Goal: Task Accomplishment & Management: Manage account settings

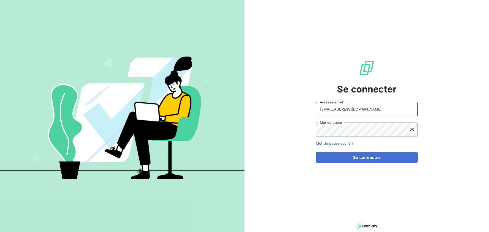
click at [360, 106] on input "[EMAIL_ADDRESS][DOMAIN_NAME]" at bounding box center [367, 109] width 102 height 14
type input "[EMAIL_ADDRESS][DOMAIN_NAME]"
click at [354, 156] on button "Se connecter" at bounding box center [367, 157] width 102 height 11
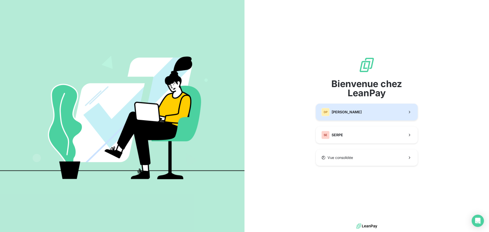
click at [346, 112] on span "[PERSON_NAME]" at bounding box center [347, 111] width 30 height 5
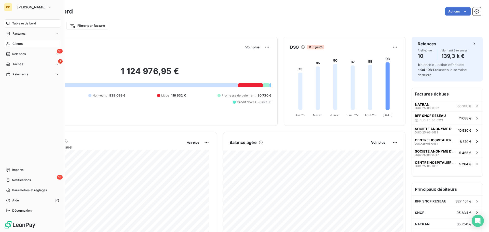
click at [23, 46] on div "Clients" at bounding box center [32, 44] width 57 height 8
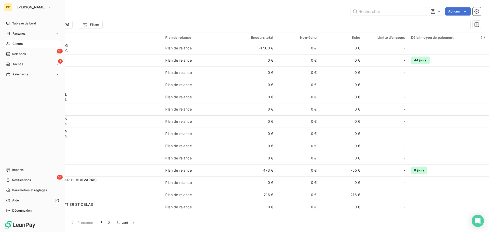
click at [22, 43] on span "Clients" at bounding box center [17, 44] width 10 height 5
click at [20, 62] on span "Tâches" at bounding box center [17, 64] width 11 height 5
click at [24, 51] on div "10 Relances" at bounding box center [32, 54] width 57 height 8
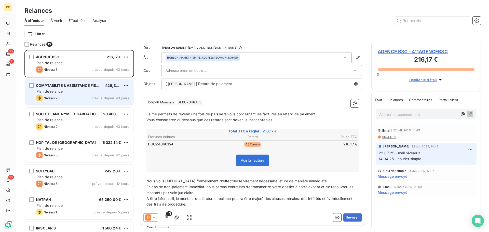
click at [91, 91] on div "Plan de relance" at bounding box center [82, 91] width 93 height 5
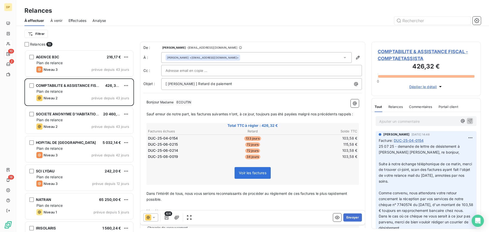
click at [402, 51] on span "COMPTABILITE & ASSISTANCE FISCAL - COMPTAETASSISTA" at bounding box center [426, 55] width 97 height 14
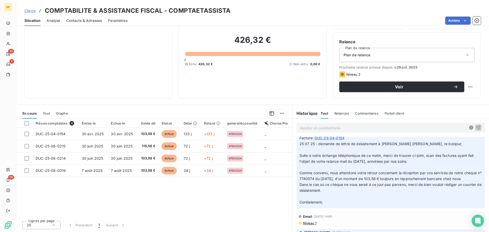
scroll to position [5, 0]
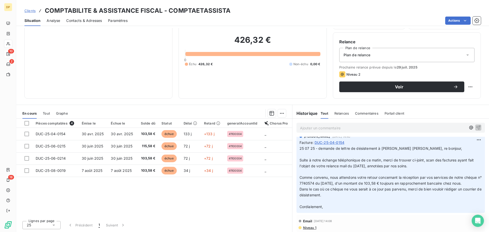
click at [392, 163] on span "Suite à notre échange téléphonique de ce matin, merci de trouver ci-joint, scan…" at bounding box center [386, 163] width 175 height 10
click at [331, 197] on span "Dans le cas où ce chèque ne vous serait à ce jour pas parvenu, merci de bien vo…" at bounding box center [390, 192] width 183 height 10
click at [345, 204] on p "25 07 25 - demande de lettre de désistement à [PERSON_NAME] [PERSON_NAME], re b…" at bounding box center [390, 178] width 182 height 64
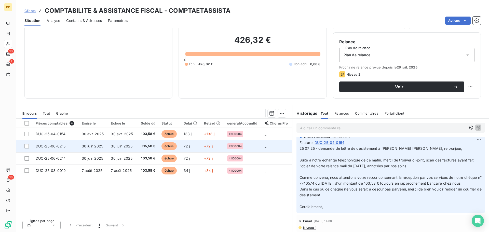
click at [140, 144] on span "115,58 €" at bounding box center [147, 146] width 15 height 5
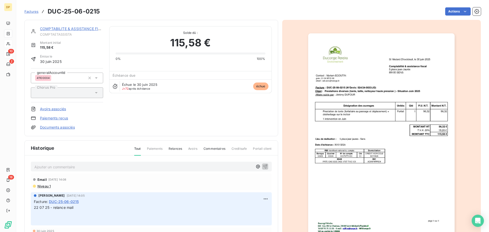
click at [82, 29] on link "COMPTABILITE & ASSISTANCE FISCAL" at bounding box center [74, 28] width 68 height 4
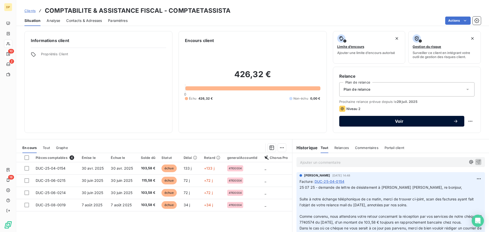
click at [368, 121] on span "Voir" at bounding box center [399, 121] width 108 height 4
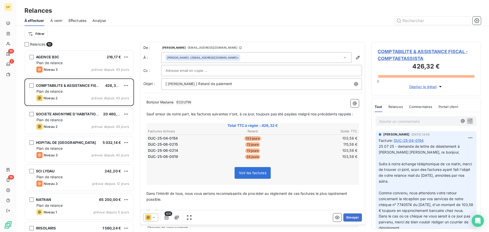
scroll to position [178, 106]
click at [390, 53] on span "COMPTABILITE & ASSISTANCE FISCAL - COMPTAETASSISTA" at bounding box center [426, 55] width 97 height 14
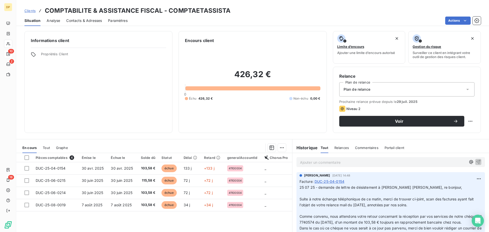
click at [92, 21] on span "Contacts & Adresses" at bounding box center [84, 20] width 36 height 5
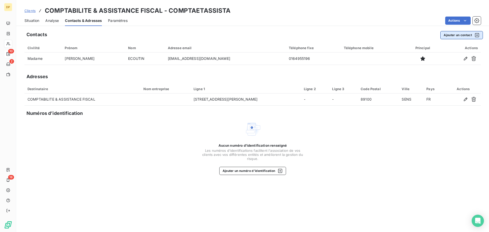
click at [451, 36] on button "Ajouter un contact" at bounding box center [461, 35] width 43 height 8
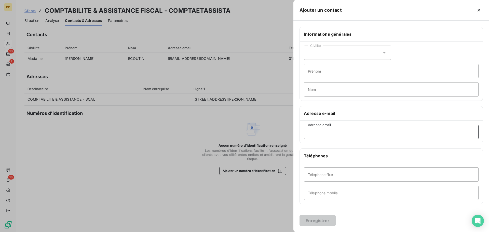
click at [332, 135] on input "Adresse email" at bounding box center [391, 132] width 175 height 14
type input "[EMAIL_ADDRESS][DOMAIN_NAME]"
click at [338, 177] on input "Téléphone fixe" at bounding box center [391, 174] width 175 height 14
click at [310, 137] on input "[EMAIL_ADDRESS][DOMAIN_NAME]" at bounding box center [391, 132] width 175 height 14
click at [339, 176] on input "Téléphone fixe" at bounding box center [391, 174] width 175 height 14
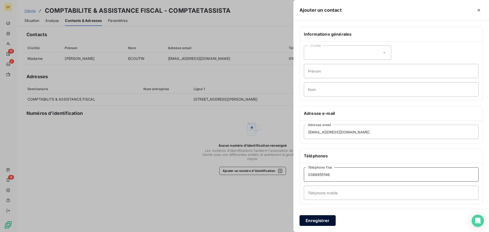
type input "0386955196"
click at [316, 220] on button "Enregistrer" at bounding box center [317, 220] width 36 height 11
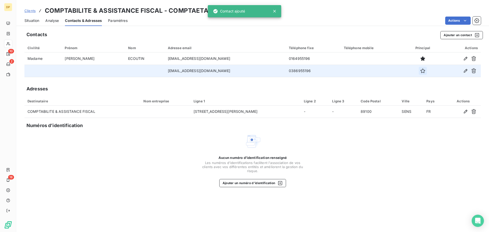
click at [420, 72] on icon "button" at bounding box center [422, 70] width 5 height 5
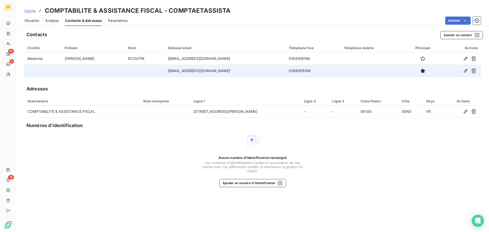
click at [35, 21] on span "Situation" at bounding box center [31, 20] width 15 height 5
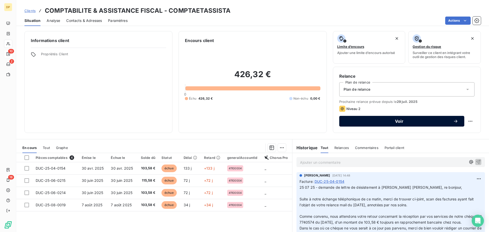
click at [386, 122] on span "Voir" at bounding box center [399, 121] width 108 height 4
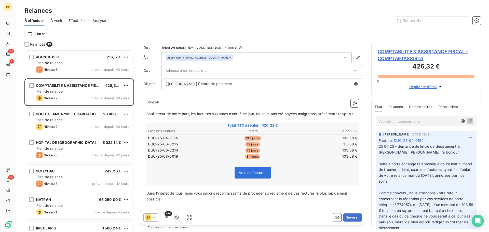
scroll to position [178, 106]
click at [177, 112] on span "Sauf erreur de notre part, les factures suivantes n’ont, à ce jour, toujours pa…" at bounding box center [249, 114] width 207 height 4
click at [166, 218] on icon "button" at bounding box center [167, 217] width 4 height 4
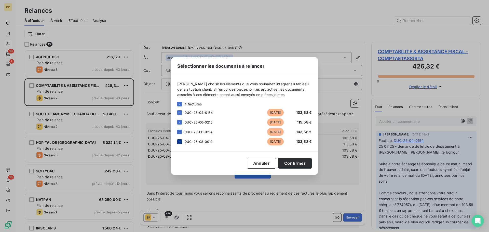
click at [179, 143] on div at bounding box center [179, 141] width 5 height 5
click at [179, 141] on div at bounding box center [179, 141] width 5 height 5
click at [181, 112] on icon at bounding box center [179, 112] width 3 height 3
click at [179, 101] on div "3 factures" at bounding box center [244, 103] width 134 height 5
click at [180, 105] on icon at bounding box center [179, 104] width 3 height 3
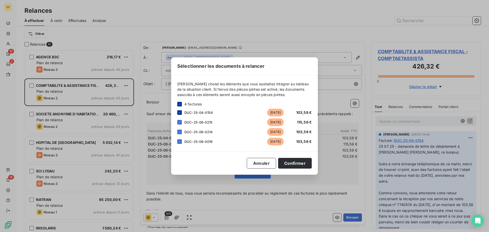
click at [178, 105] on icon at bounding box center [179, 104] width 3 height 3
click at [179, 113] on div at bounding box center [179, 112] width 5 height 5
click at [179, 112] on icon at bounding box center [179, 112] width 3 height 3
click at [180, 122] on div at bounding box center [179, 122] width 5 height 5
click at [180, 131] on div at bounding box center [179, 132] width 5 height 5
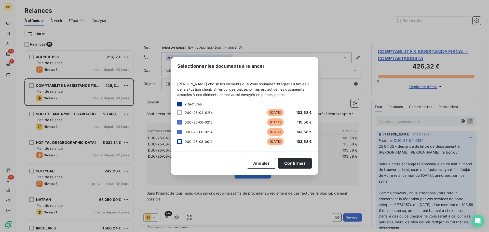
click at [181, 141] on div at bounding box center [179, 141] width 5 height 5
click at [292, 160] on button "Confirmer" at bounding box center [295, 163] width 34 height 11
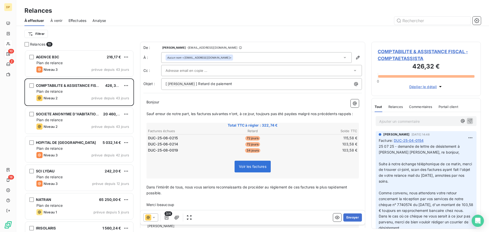
click at [175, 113] on span "Sauf erreur de notre part, les factures suivantes n’ont, à ce jour, toujours pa…" at bounding box center [249, 114] width 207 height 4
drag, startPoint x: 159, startPoint y: 104, endPoint x: 141, endPoint y: 105, distance: 18.1
click at [141, 105] on div "De : [PERSON_NAME] - [EMAIL_ADDRESS][DOMAIN_NAME] À : Aucun nom <[EMAIL_ADDRESS…" at bounding box center [252, 141] width 225 height 198
drag, startPoint x: 189, startPoint y: 114, endPoint x: 145, endPoint y: 114, distance: 43.5
click at [145, 114] on div "Madame, ﻿ ﻿ ﻿ ﻿ Sauf erreur de notre part, les factures suivantes n’ont, à ce j…" at bounding box center [252, 166] width 218 height 140
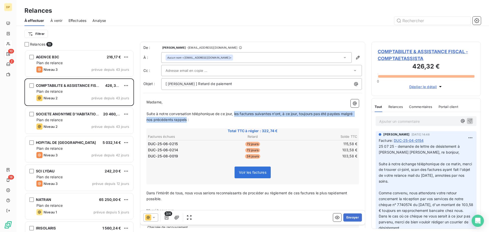
drag, startPoint x: 187, startPoint y: 121, endPoint x: 235, endPoint y: 113, distance: 48.9
click at [235, 113] on span "Suite à notre conversation téléphonique de ce jour, les factures suivantes n’on…" at bounding box center [249, 117] width 207 height 10
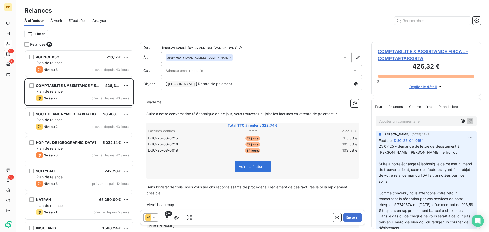
scroll to position [1, 0]
drag, startPoint x: 179, startPoint y: 205, endPoint x: 178, endPoint y: 201, distance: 4.1
click at [179, 205] on p "Merci beaucoup" at bounding box center [252, 204] width 212 height 6
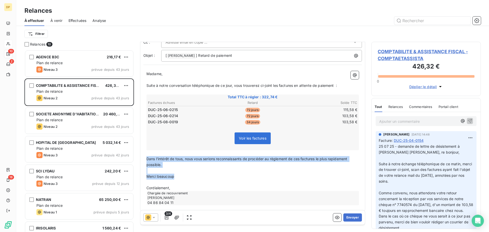
drag, startPoint x: 184, startPoint y: 176, endPoint x: 142, endPoint y: 160, distance: 45.3
click at [142, 160] on div "De : [PERSON_NAME] - [EMAIL_ADDRESS][DOMAIN_NAME] À : Aucun nom <[EMAIL_ADDRESS…" at bounding box center [252, 112] width 225 height 198
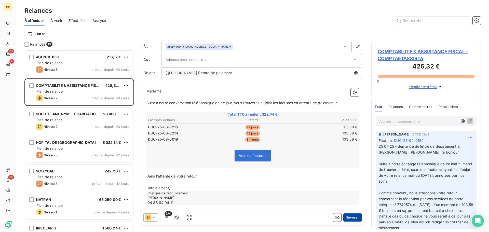
click at [343, 219] on button "Envoyer" at bounding box center [352, 217] width 19 height 8
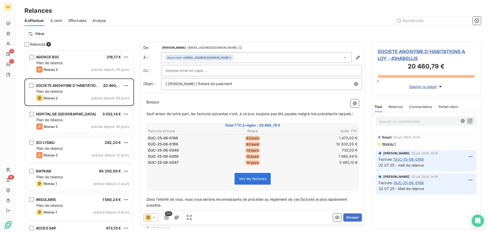
click at [78, 21] on span "Effectuées" at bounding box center [77, 20] width 18 height 5
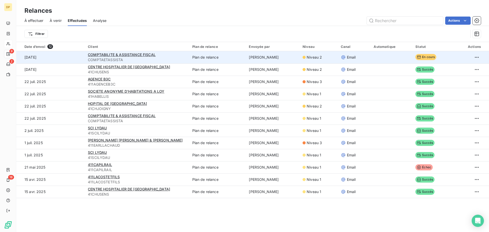
click at [152, 57] on span "COMPTAETASSISTA" at bounding box center [137, 59] width 98 height 5
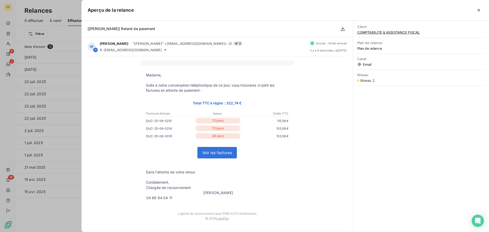
click at [400, 32] on span "COMPTABILITE & ASSISTANCE FISCAL" at bounding box center [421, 32] width 128 height 4
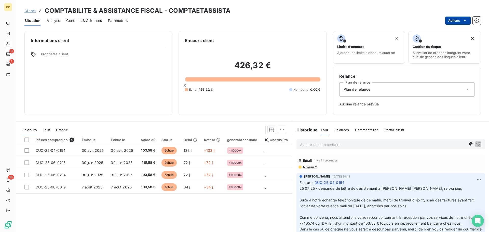
click at [448, 21] on html "DP 9 2 18 Clients COMPTABILITE & ASSISTANCE FISCAL - COMPTAETASSISTA Situation …" at bounding box center [244, 116] width 489 height 232
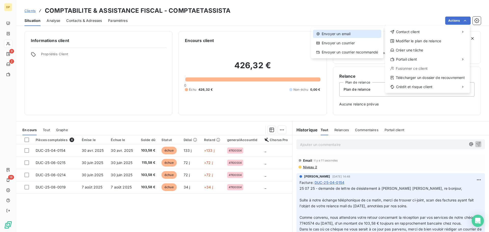
click at [335, 35] on div "Envoyer un email" at bounding box center [347, 34] width 68 height 8
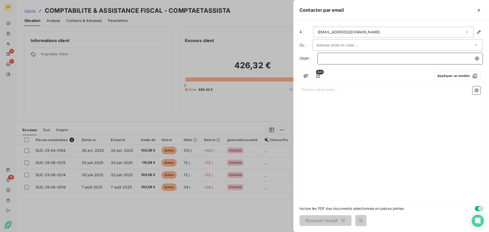
click at [337, 58] on p "﻿" at bounding box center [401, 59] width 159 height 6
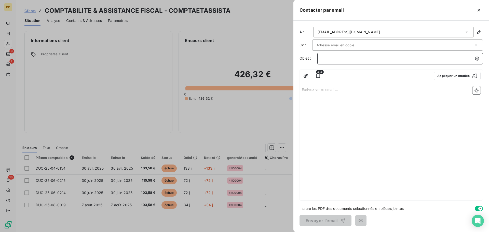
click at [336, 61] on p "﻿" at bounding box center [401, 59] width 159 height 6
click at [312, 89] on p "Écrivez votre email ... ﻿" at bounding box center [391, 89] width 179 height 6
click at [305, 76] on icon "button" at bounding box center [305, 75] width 5 height 5
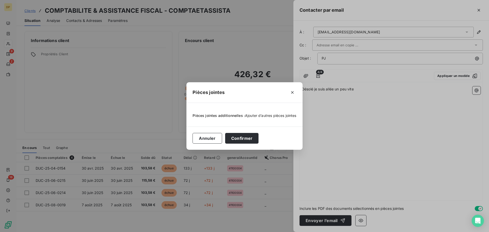
click at [266, 114] on span "Ajouter d’autres pièces jointes" at bounding box center [270, 115] width 51 height 4
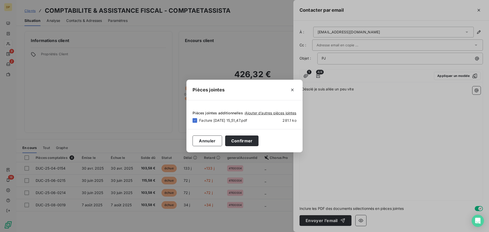
click at [263, 110] on div "Pièces jointes additionnelles : Ajouter d’autres pièces jointes" at bounding box center [244, 111] width 104 height 11
click at [264, 111] on span "Ajouter d’autres pièces jointes" at bounding box center [270, 113] width 51 height 4
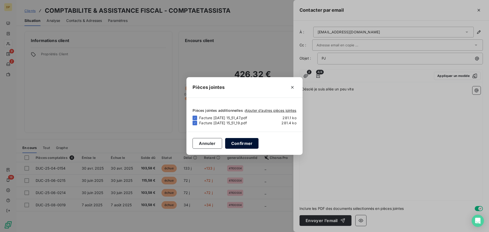
click at [246, 146] on button "Confirmer" at bounding box center [242, 143] width 34 height 11
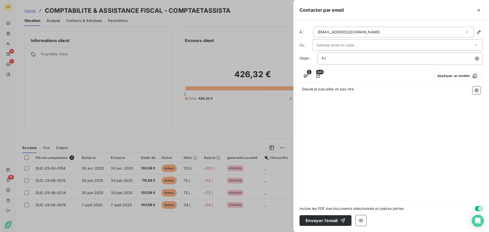
click at [360, 88] on p "Désolé je suis allée un peu vite" at bounding box center [391, 89] width 179 height 6
click at [479, 91] on icon "button" at bounding box center [476, 90] width 5 height 5
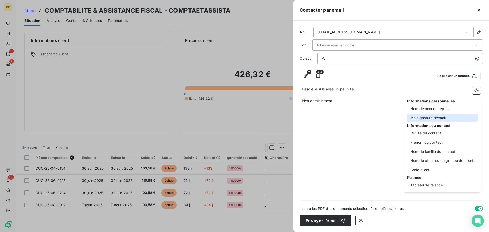
click at [437, 119] on div "Ma signature d’email" at bounding box center [442, 118] width 70 height 8
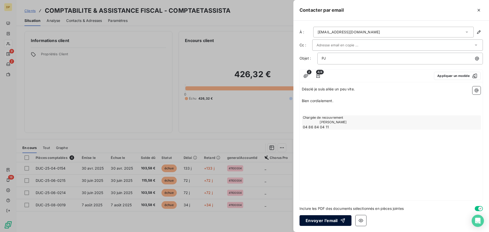
click at [331, 221] on button "Envoyer l’email" at bounding box center [325, 220] width 52 height 11
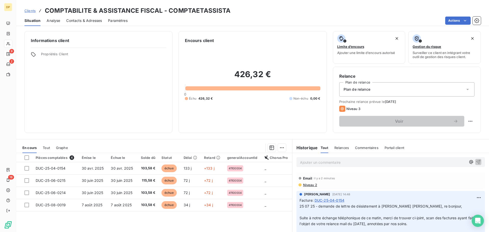
click at [307, 185] on span "Niveau 2" at bounding box center [309, 185] width 15 height 4
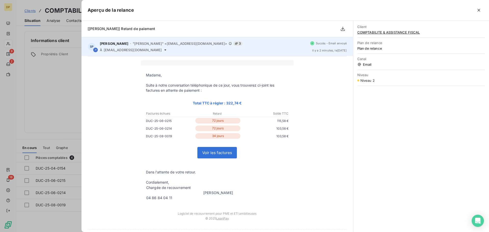
click at [161, 52] on div "SP [PERSON_NAME] - "[PERSON_NAME]" <[EMAIL_ADDRESS][DOMAIN_NAME]> 3 À [DOMAIN_N…" at bounding box center [216, 46] width 271 height 19
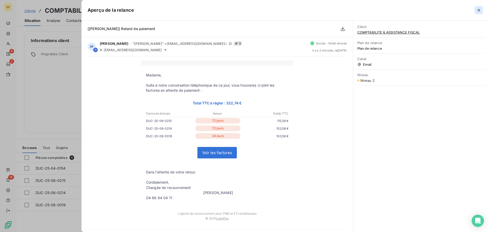
click at [477, 9] on icon "button" at bounding box center [478, 10] width 5 height 5
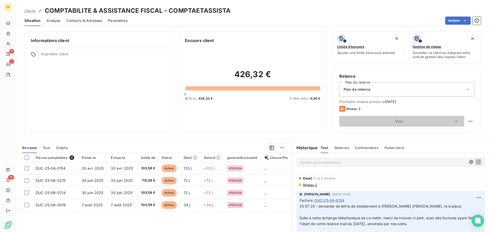
click at [308, 185] on span "Niveau 2" at bounding box center [309, 185] width 15 height 4
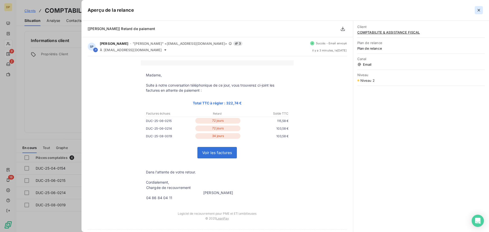
click at [480, 10] on icon "button" at bounding box center [478, 10] width 5 height 5
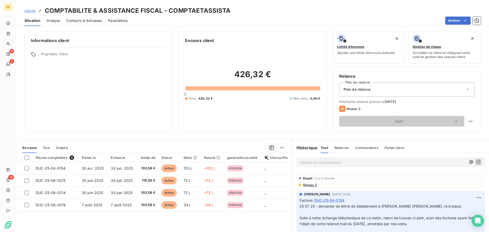
click at [400, 218] on span "Suite à notre échange téléphonique de ce matin, merci de trouver ci-joint, scan…" at bounding box center [386, 221] width 175 height 10
click at [382, 217] on span "Suite à notre échange téléphonique de ce matin, merci de trouver ci-joint, scan…" at bounding box center [386, 221] width 175 height 10
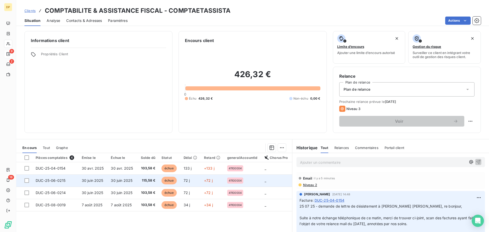
click at [100, 182] on span "30 juin 2025" at bounding box center [93, 180] width 22 height 4
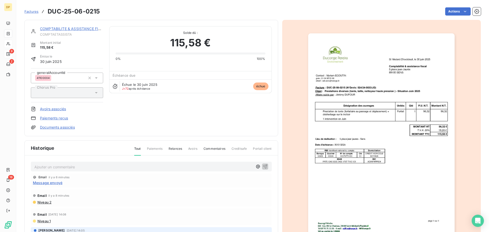
click at [83, 26] on link "COMPTABILITE & ASSISTANCE FISCAL" at bounding box center [74, 28] width 68 height 4
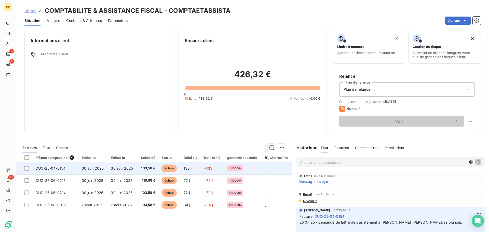
click at [122, 172] on td "30 avr. 2025" at bounding box center [122, 168] width 29 height 12
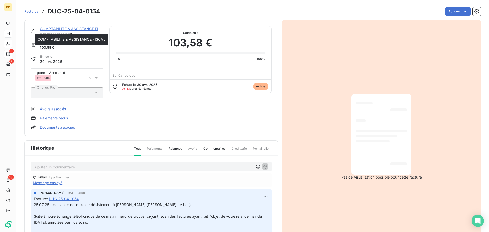
click at [74, 26] on div "COMPTABILITE & ASSISTANCE FISCAL" at bounding box center [71, 28] width 63 height 5
click at [85, 27] on link "COMPTABILITE & ASSISTANCE FISCAL" at bounding box center [74, 28] width 68 height 4
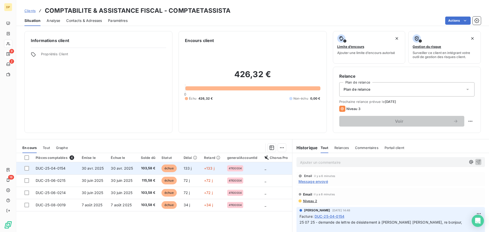
click at [96, 173] on td "30 avr. 2025" at bounding box center [93, 168] width 29 height 12
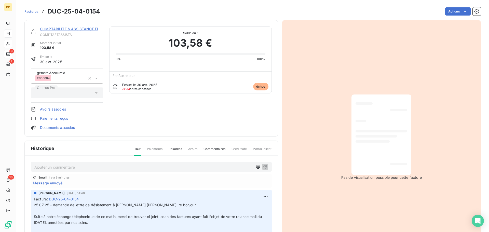
scroll to position [35, 0]
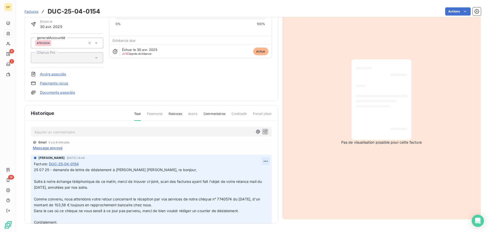
click at [262, 159] on html "DP 9 2 18 Factures DUC-25-04-0154 Actions COMPTABILITE & ASSISTANCE FISCAL COMP…" at bounding box center [244, 116] width 489 height 232
click at [255, 169] on div "Editer" at bounding box center [247, 172] width 29 height 8
click at [35, 170] on span "25 07 25 - demande de lettre de désistement à [PERSON_NAME] [PERSON_NAME], re b…" at bounding box center [115, 170] width 163 height 4
click at [50, 171] on span "10 09 25 25 07 25 - demande de lettre de désistement à [PERSON_NAME] [PERSON_NA…" at bounding box center [148, 196] width 229 height 57
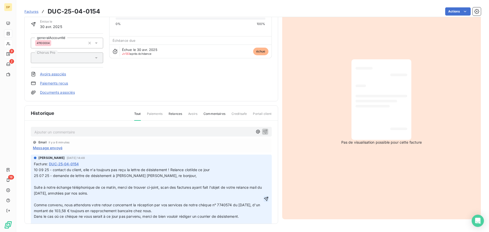
click at [264, 198] on icon "button" at bounding box center [266, 198] width 5 height 5
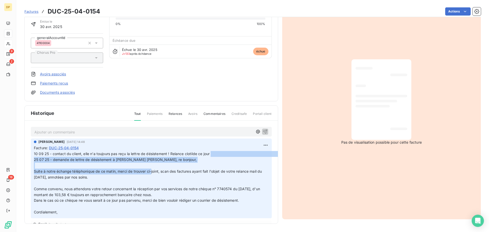
drag, startPoint x: 212, startPoint y: 170, endPoint x: 159, endPoint y: 171, distance: 53.2
click at [159, 171] on span "10 09 25 - contact du client, elle n'a toujours pas reçu la lettre de désisteme…" at bounding box center [169, 183] width 270 height 63
click at [186, 164] on p "10 09 25 - contact du client, elle n'a toujours pas reçu la lettre de désisteme…" at bounding box center [151, 183] width 235 height 64
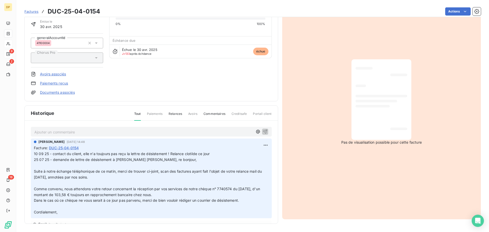
click at [211, 155] on span "10 09 25 - contact du client, elle n'a toujours pas reçu la lettre de désisteme…" at bounding box center [169, 183] width 270 height 63
click at [260, 145] on html "DP 9 2 18 Factures DUC-25-04-0154 Actions COMPTABILITE & ASSISTANCE FISCAL COMP…" at bounding box center [244, 116] width 489 height 232
click at [253, 155] on div "Editer" at bounding box center [247, 156] width 29 height 8
click at [220, 154] on span "10 09 25 - contact du client, elle n'a toujours pas reçu la lettre de désisteme…" at bounding box center [169, 183] width 270 height 63
click at [213, 152] on span "10 09 25 - contact du client, elle n'a toujours pas reçu la lettre de désisteme…" at bounding box center [169, 183] width 270 height 63
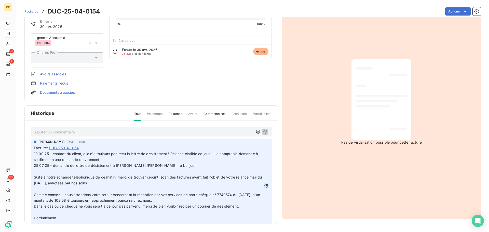
click at [264, 185] on icon "button" at bounding box center [266, 185] width 5 height 5
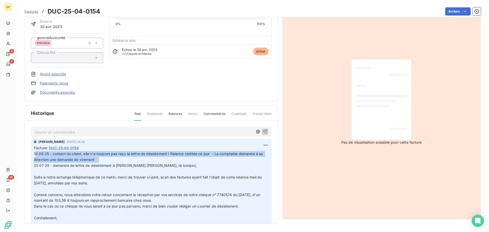
drag, startPoint x: 104, startPoint y: 160, endPoint x: 35, endPoint y: 154, distance: 69.3
click at [35, 154] on span "10 09 25 - contact du client, elle n'a toujours pas reçu la lettre de désisteme…" at bounding box center [159, 186] width 250 height 68
click at [87, 156] on p "10 09 25 - contact du client, elle n'a toujours pas reçu la lettre de désisteme…" at bounding box center [151, 186] width 235 height 70
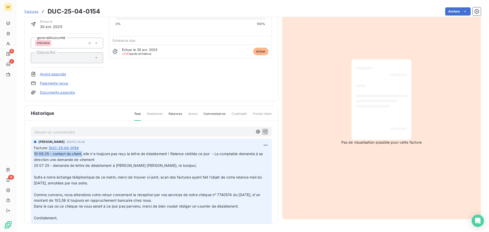
drag, startPoint x: 82, startPoint y: 154, endPoint x: 23, endPoint y: 152, distance: 59.3
click at [23, 152] on section "Factures DUC-25-04-0154 Actions COMPTABILITE & ASSISTANCE FISCAL COMPTAETASSIST…" at bounding box center [252, 116] width 473 height 232
drag, startPoint x: 70, startPoint y: 158, endPoint x: 52, endPoint y: 155, distance: 17.9
click at [51, 155] on span "10 09 25 - contact du client, elle n'a toujours pas reçu la lettre de désisteme…" at bounding box center [159, 186] width 250 height 68
drag, startPoint x: 81, startPoint y: 154, endPoint x: 32, endPoint y: 155, distance: 48.9
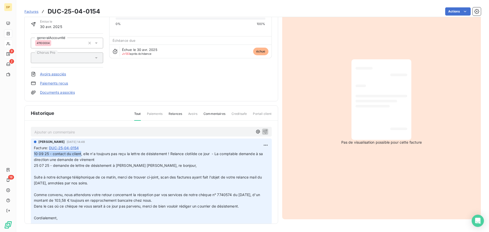
click at [32, 155] on div "[PERSON_NAME] [DATE] 14:48 Facture : DUC-25-04-0154 10 09 25 - contact du clien…" at bounding box center [151, 182] width 241 height 86
copy span "10 09 25 - contact du client"
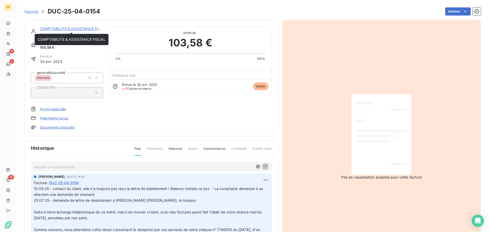
click at [71, 27] on link "COMPTABILITE & ASSISTANCE FISCAL" at bounding box center [74, 28] width 68 height 4
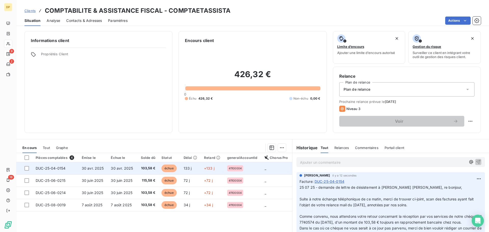
click at [102, 166] on span "30 avr. 2025" at bounding box center [93, 168] width 22 height 4
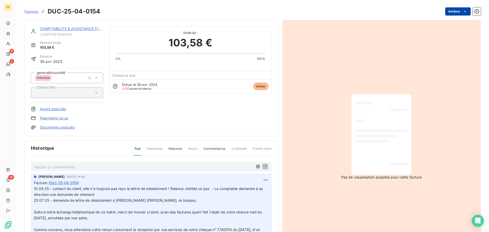
click at [456, 8] on html "DP 9 2 18 Factures DUC-25-04-0154 Actions COMPTABILITE & ASSISTANCE FISCAL COMP…" at bounding box center [244, 116] width 489 height 232
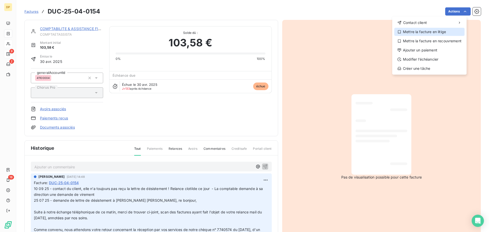
click at [418, 32] on div "Mettre la facture en litige" at bounding box center [429, 32] width 70 height 8
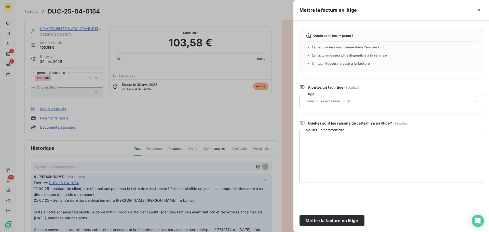
click at [356, 98] on div at bounding box center [389, 101] width 170 height 11
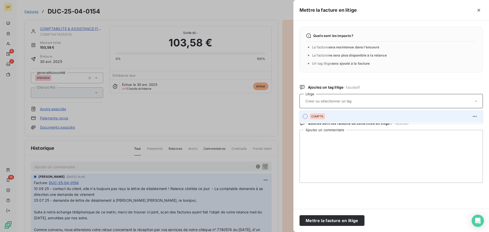
click at [348, 117] on div "COMPTA" at bounding box center [394, 116] width 169 height 8
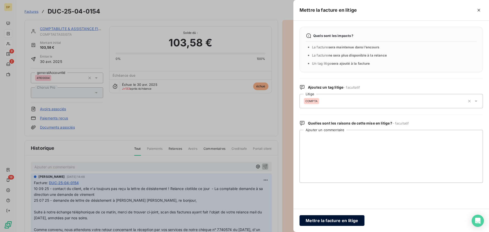
click at [318, 220] on button "Mettre la facture en litige" at bounding box center [331, 220] width 65 height 11
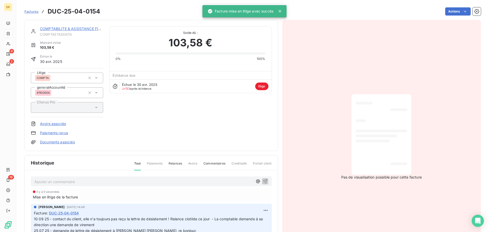
click at [69, 30] on link "COMPTABILITE & ASSISTANCE FISCAL" at bounding box center [74, 28] width 68 height 4
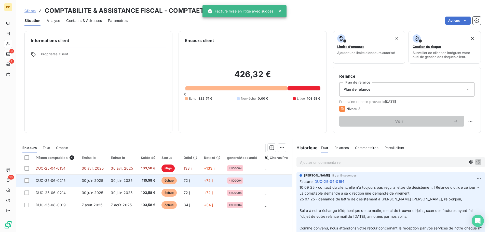
click at [126, 183] on td "30 juin 2025" at bounding box center [122, 180] width 29 height 12
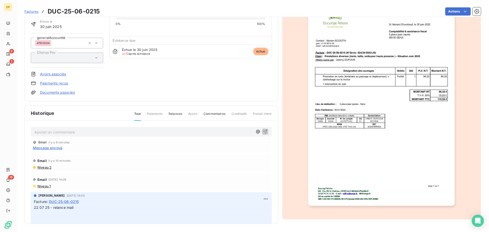
click at [113, 129] on p "Ajouter un commentaire ﻿" at bounding box center [143, 132] width 218 height 6
click at [141, 133] on span "10 09 25 - contact du client elle relance sa collègue apparement" at bounding box center [89, 131] width 110 height 4
click at [263, 132] on icon "button" at bounding box center [265, 131] width 5 height 5
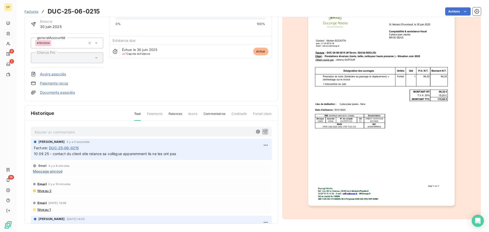
click at [159, 155] on span "10 09 25 - contact du client elle relance sa collègue apparemment ils ne les on…" at bounding box center [105, 154] width 142 height 4
copy div "10 09 25 - contact du client elle relance sa collègue apparemment ils ne les on…"
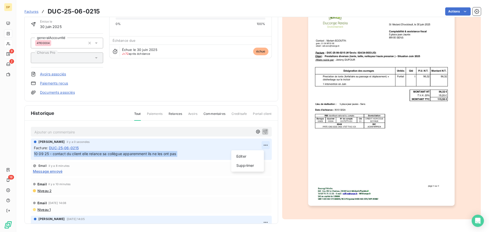
click at [262, 142] on html "DP 9 2 18 Factures DUC-25-06-0215 Actions COMPTABILITE & ASSISTANCE FISCAL COMP…" at bounding box center [244, 116] width 489 height 232
click at [249, 160] on div "Editer" at bounding box center [247, 156] width 29 height 8
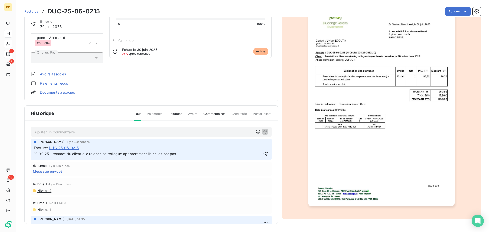
click at [181, 157] on div "[PERSON_NAME] il y a 3 secondes Facture : DUC-25-06-0215 10 09 25 - contact du …" at bounding box center [151, 149] width 241 height 21
click at [164, 153] on span "10 09 25 - contact du client elle relance sa collègue apparemment ils ne les on…" at bounding box center [105, 154] width 142 height 4
click at [175, 154] on p "10 09 25 - contact du client elle relance sa collègue apparemment ils n'ont pas" at bounding box center [148, 154] width 228 height 6
click at [263, 153] on icon "button" at bounding box center [265, 153] width 5 height 5
click at [202, 155] on span "10 09 25 - contact du client elle relance sa collègue apparemment ils n'ont pas…" at bounding box center [126, 154] width 185 height 4
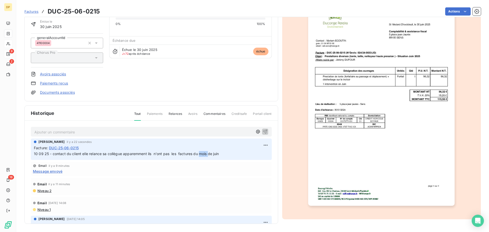
click at [202, 155] on span "10 09 25 - contact du client elle relance sa collègue apparemment ils n'ont pas…" at bounding box center [126, 154] width 185 height 4
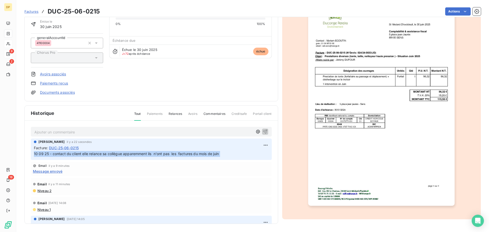
click at [202, 155] on span "10 09 25 - contact du client elle relance sa collègue apparemment ils n'ont pas…" at bounding box center [126, 154] width 185 height 4
copy div "10 09 25 - contact du client elle relance sa collègue apparemment ils n'ont pas…"
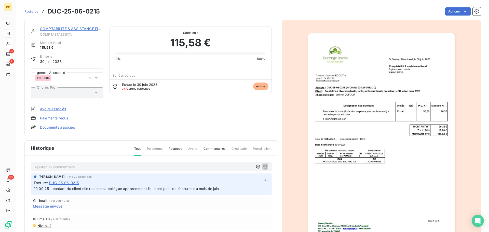
click at [84, 27] on link "COMPTABILITE & ASSISTANCE FISCAL" at bounding box center [74, 28] width 68 height 4
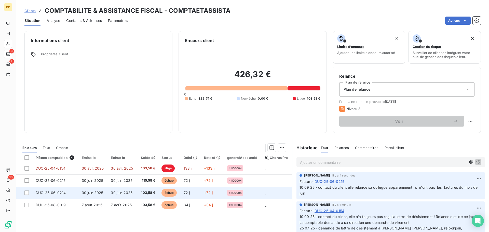
click at [122, 195] on td "30 juin 2025" at bounding box center [122, 193] width 29 height 12
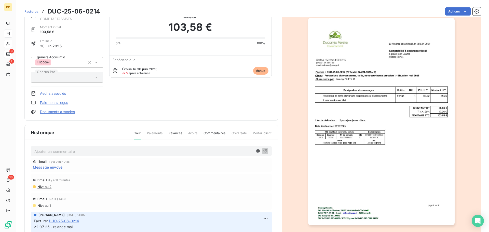
scroll to position [35, 0]
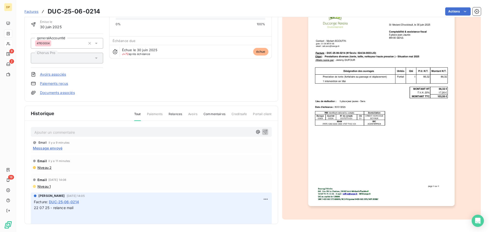
click at [101, 130] on p "Ajouter un commentaire ﻿" at bounding box center [143, 132] width 218 height 6
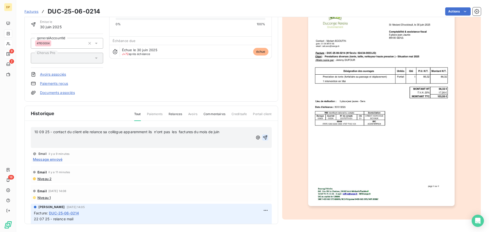
click at [263, 135] on icon "button" at bounding box center [265, 137] width 5 height 5
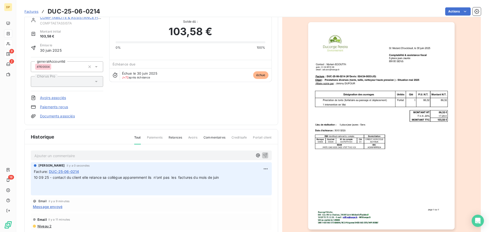
scroll to position [0, 0]
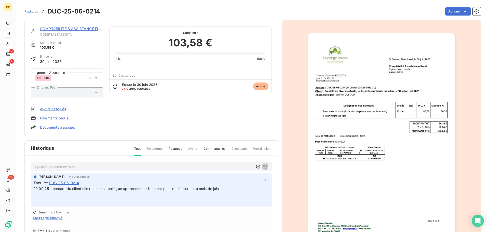
click at [56, 29] on link "COMPTABILITE & ASSISTANCE FISCAL" at bounding box center [74, 28] width 68 height 4
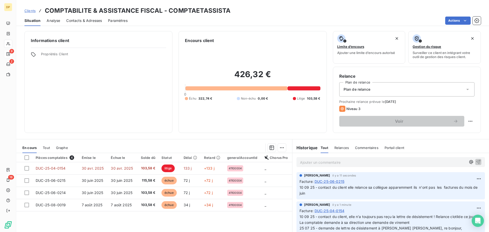
scroll to position [34, 0]
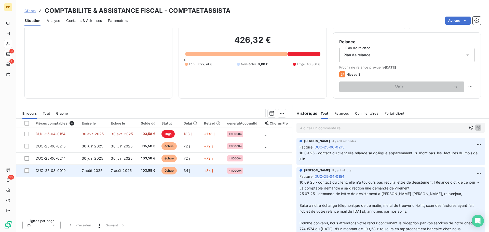
click at [144, 167] on td "103,58 €" at bounding box center [147, 170] width 21 height 12
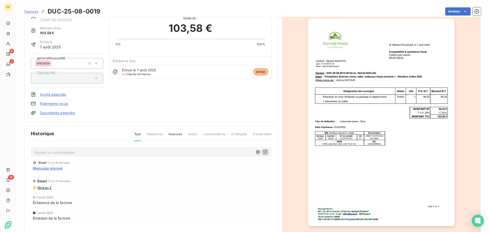
scroll to position [35, 0]
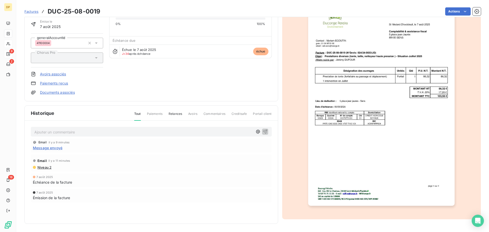
click at [95, 130] on p "Ajouter un commentaire ﻿" at bounding box center [143, 132] width 218 height 6
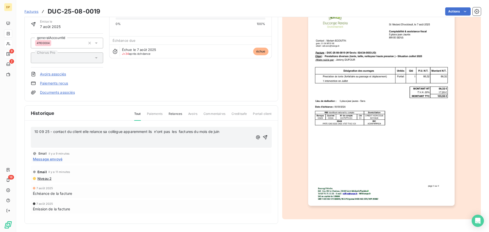
click at [157, 142] on p "﻿" at bounding box center [143, 143] width 218 height 6
drag, startPoint x: 223, startPoint y: 130, endPoint x: 53, endPoint y: 131, distance: 169.6
click at [53, 131] on p "10 09 25 - contact du client elle relance sa collègue apparemment ils n'ont pas…" at bounding box center [143, 132] width 218 height 6
click at [263, 139] on icon "button" at bounding box center [265, 137] width 5 height 5
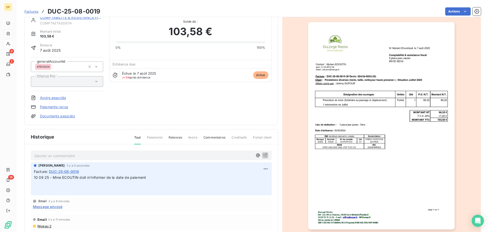
scroll to position [0, 0]
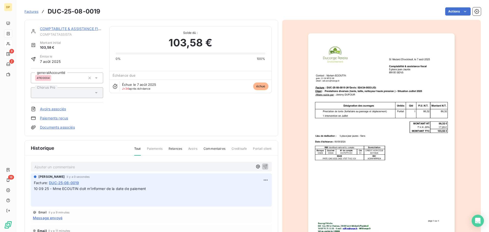
click at [80, 28] on link "COMPTABILITE & ASSISTANCE FISCAL" at bounding box center [74, 28] width 68 height 4
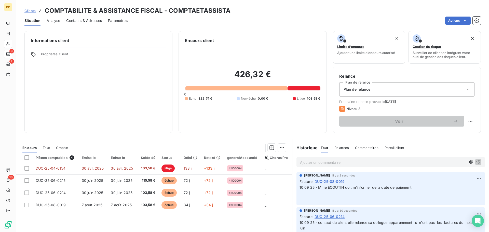
click at [86, 19] on span "Contacts & Adresses" at bounding box center [84, 20] width 36 height 5
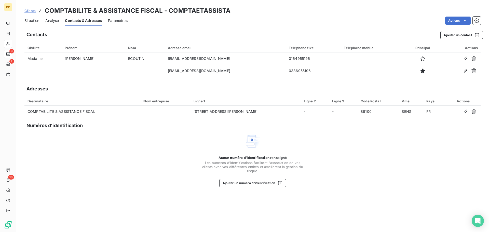
click at [31, 19] on span "Situation" at bounding box center [31, 20] width 15 height 5
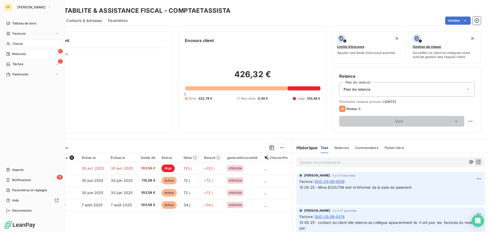
click at [29, 42] on div "Clients" at bounding box center [32, 44] width 57 height 8
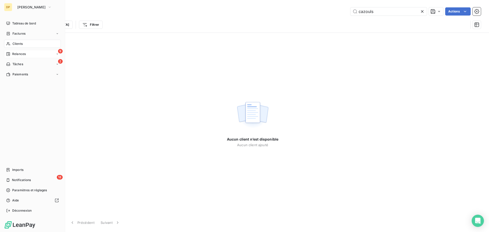
type input "cazouls"
click at [18, 52] on span "Relances" at bounding box center [18, 54] width 13 height 5
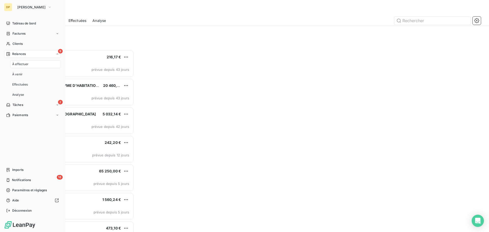
scroll to position [178, 106]
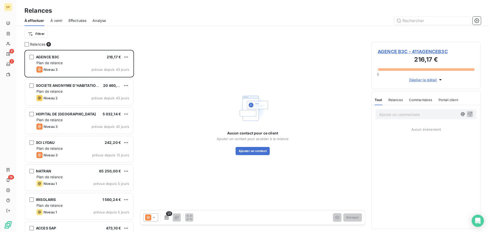
click at [84, 20] on span "Effectuées" at bounding box center [77, 20] width 18 height 5
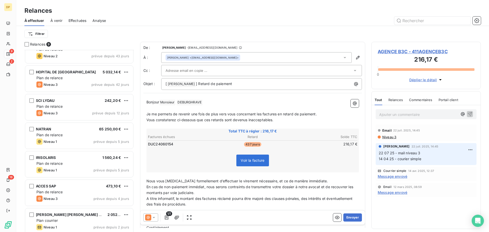
scroll to position [75, 0]
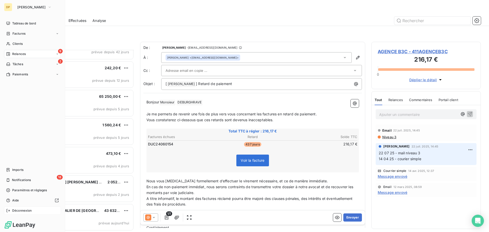
click at [9, 209] on icon at bounding box center [8, 211] width 4 height 4
